Goal: Information Seeking & Learning: Learn about a topic

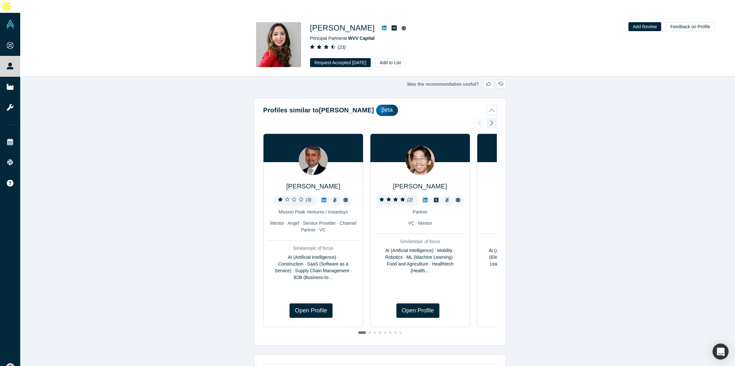
click at [490, 116] on div at bounding box center [492, 123] width 10 height 14
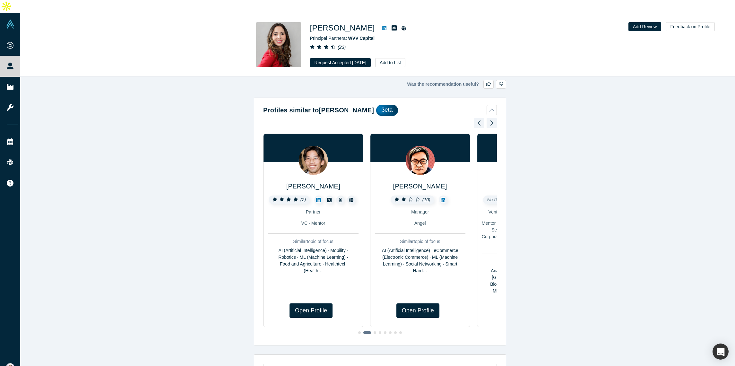
click at [490, 116] on div at bounding box center [492, 123] width 10 height 14
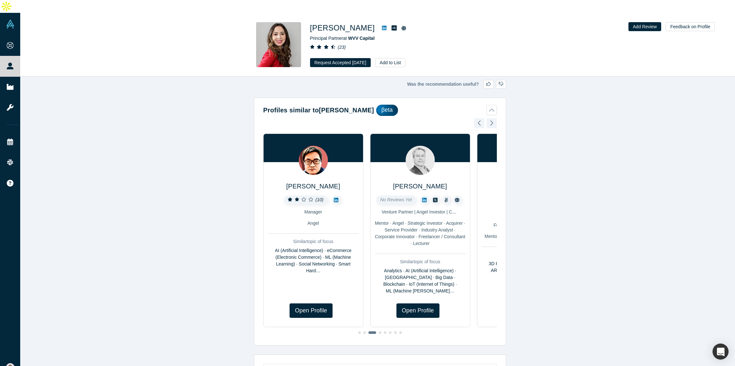
click at [491, 116] on div at bounding box center [492, 123] width 10 height 14
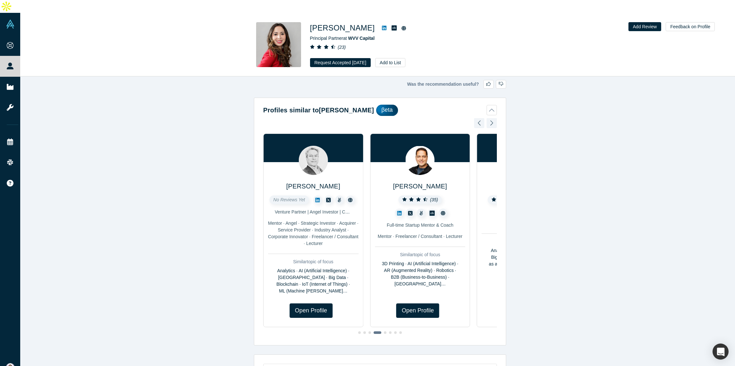
click at [414, 153] on img at bounding box center [419, 160] width 29 height 29
click at [412, 183] on span "[PERSON_NAME]" at bounding box center [420, 186] width 54 height 7
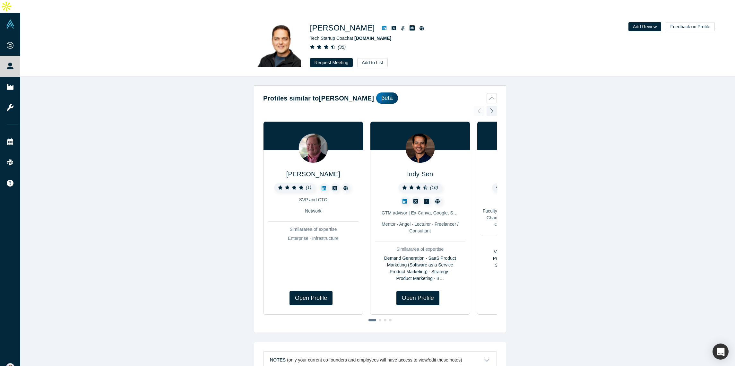
click at [286, 36] on img at bounding box center [278, 44] width 45 height 45
click at [334, 22] on h1 "[PERSON_NAME]" at bounding box center [342, 28] width 65 height 12
click at [282, 43] on img at bounding box center [278, 44] width 45 height 45
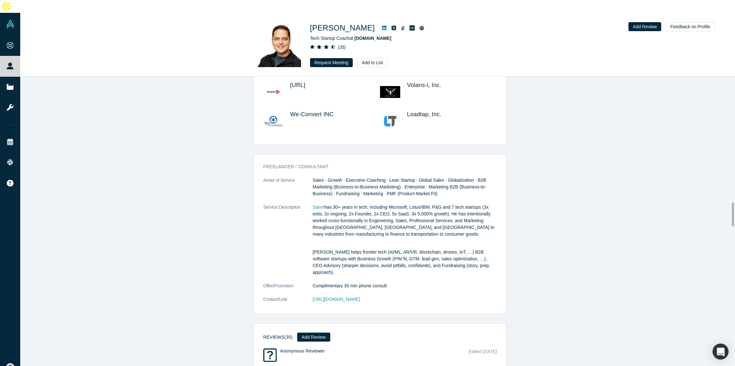
scroll to position [1587, 0]
